Goal: Task Accomplishment & Management: Manage account settings

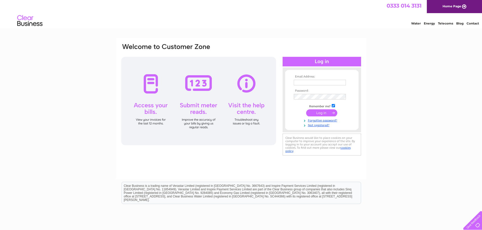
type input "armstrongroofing@hotmail.co.uk"
click at [321, 113] on input "submit" at bounding box center [321, 112] width 31 height 7
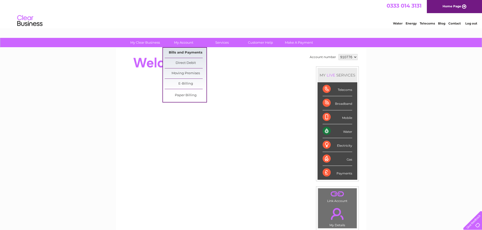
click at [190, 52] on link "Bills and Payments" at bounding box center [186, 53] width 42 height 10
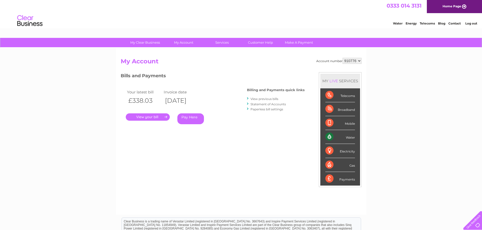
click at [149, 117] on link "." at bounding box center [148, 117] width 44 height 7
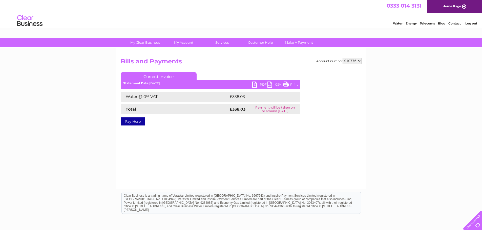
click at [262, 84] on link "PDF" at bounding box center [259, 85] width 15 height 7
